Goal: Transaction & Acquisition: Obtain resource

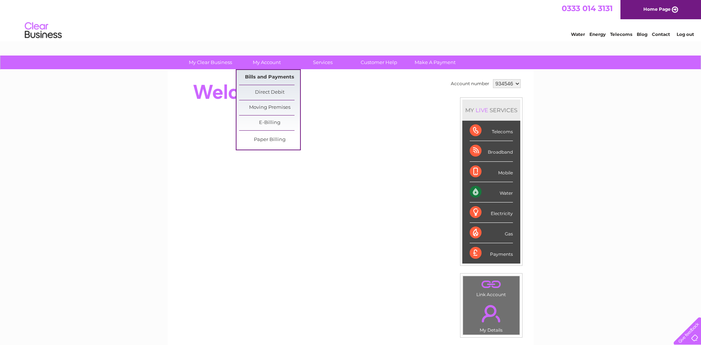
click at [259, 75] on link "Bills and Payments" at bounding box center [269, 77] width 61 height 15
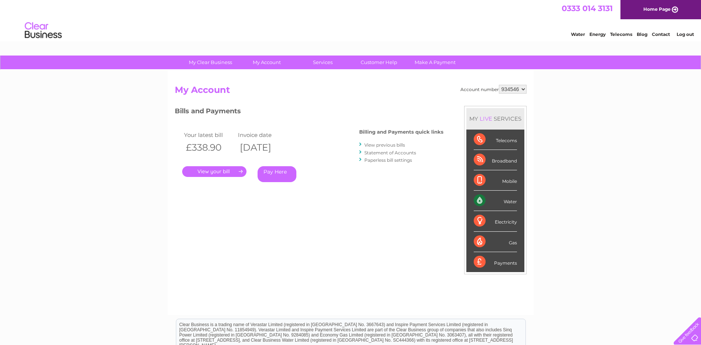
click at [235, 171] on link "." at bounding box center [214, 171] width 64 height 11
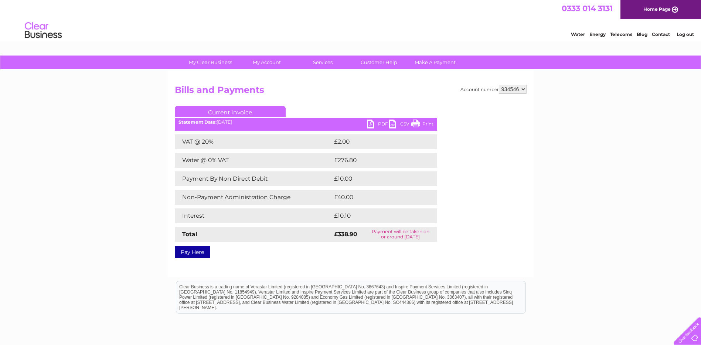
click at [377, 122] on link "PDF" at bounding box center [378, 124] width 22 height 11
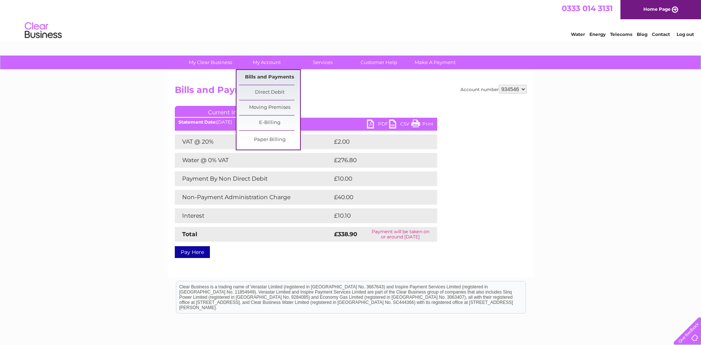
click at [272, 77] on link "Bills and Payments" at bounding box center [269, 77] width 61 height 15
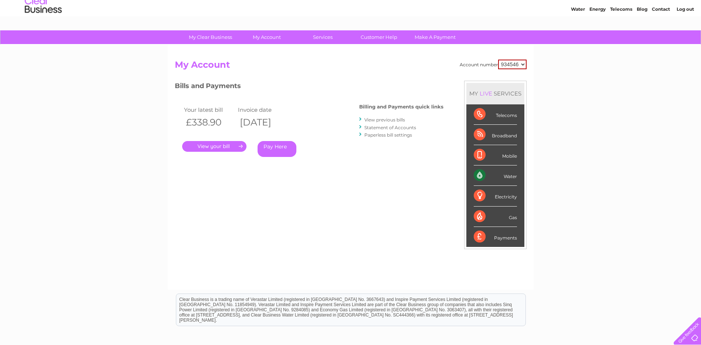
scroll to position [37, 0]
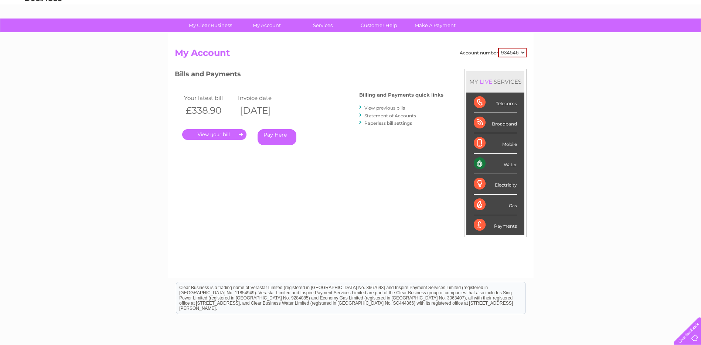
click at [393, 105] on link "View previous bills" at bounding box center [384, 108] width 41 height 6
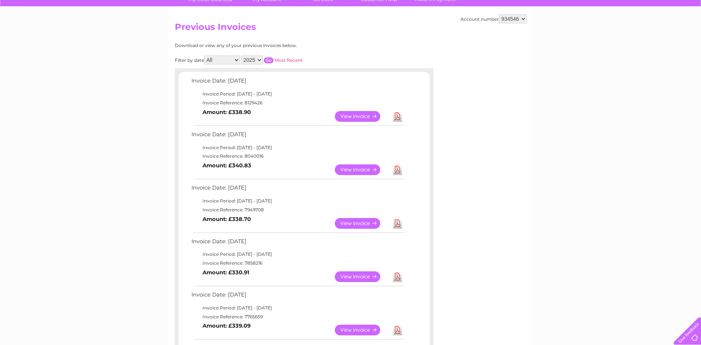
scroll to position [74, 0]
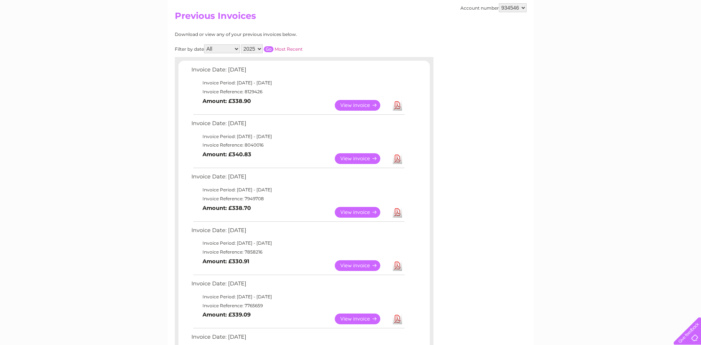
click at [397, 158] on link "Download" at bounding box center [397, 158] width 9 height 11
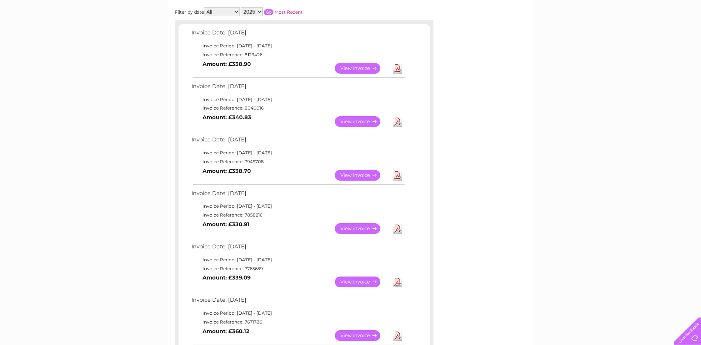
click at [395, 174] on link "Download" at bounding box center [397, 175] width 9 height 11
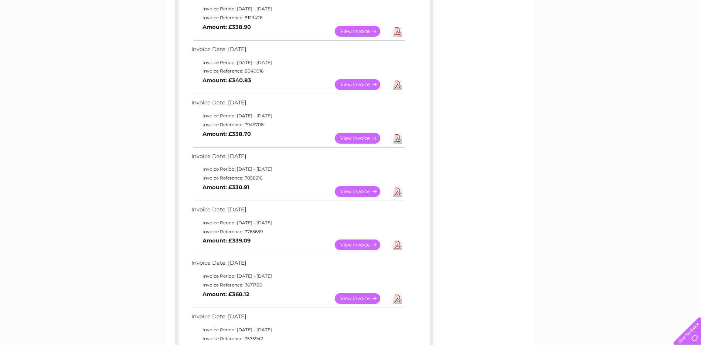
click at [399, 189] on link "Download" at bounding box center [397, 191] width 9 height 11
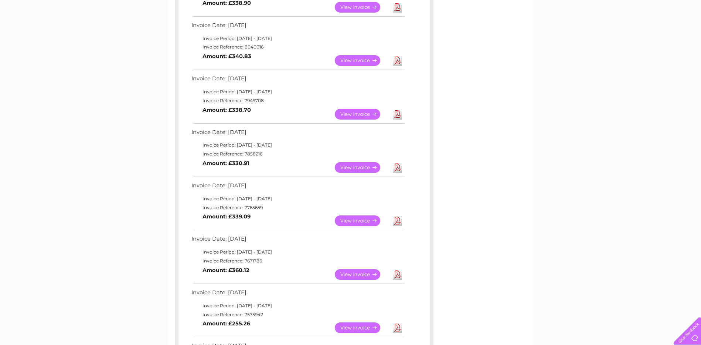
scroll to position [185, 0]
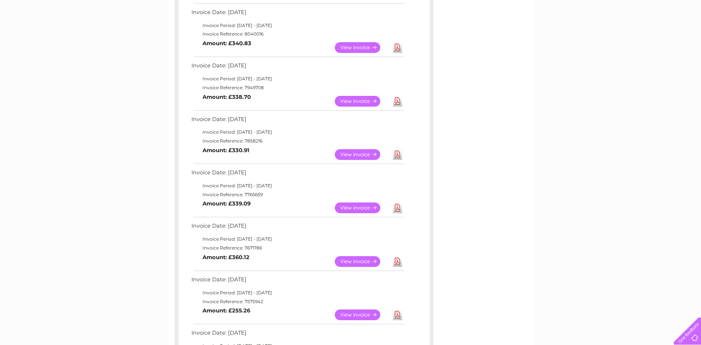
click at [398, 211] on link "Download" at bounding box center [397, 207] width 9 height 11
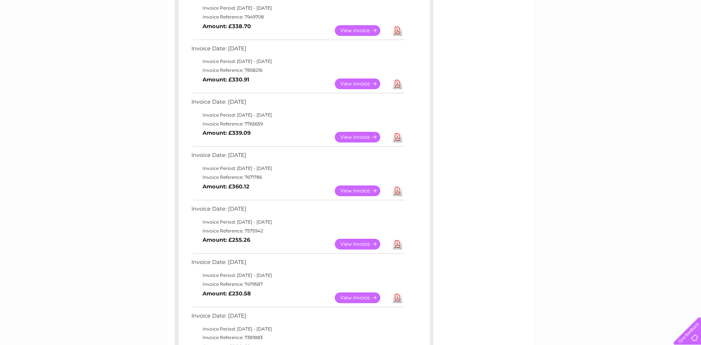
scroll to position [259, 0]
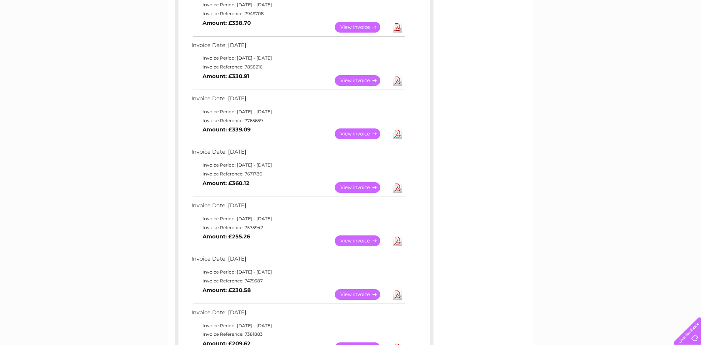
click at [397, 189] on link "Download" at bounding box center [397, 187] width 9 height 11
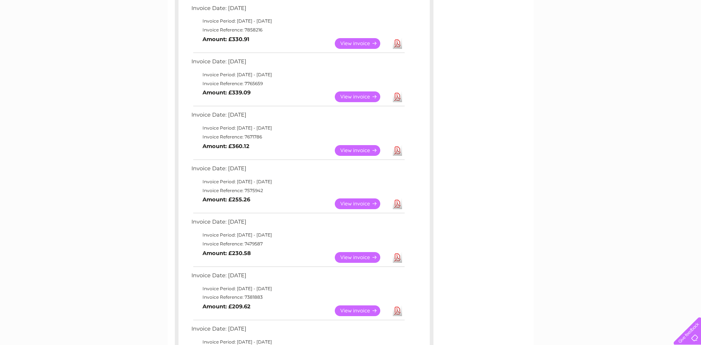
scroll to position [333, 0]
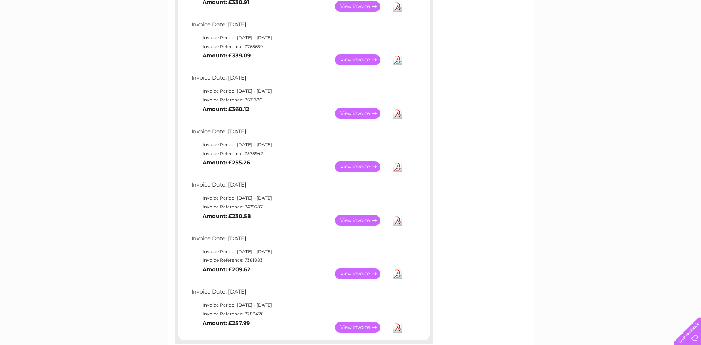
click at [398, 168] on link "Download" at bounding box center [397, 166] width 9 height 11
